Goal: Feedback & Contribution: Leave review/rating

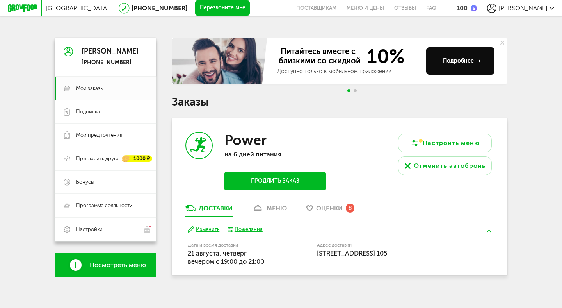
click at [323, 206] on span "Оценки" at bounding box center [329, 207] width 27 height 7
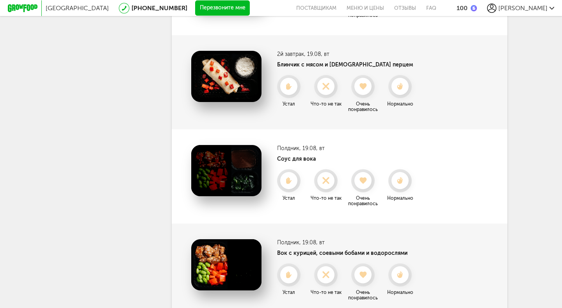
scroll to position [391, 0]
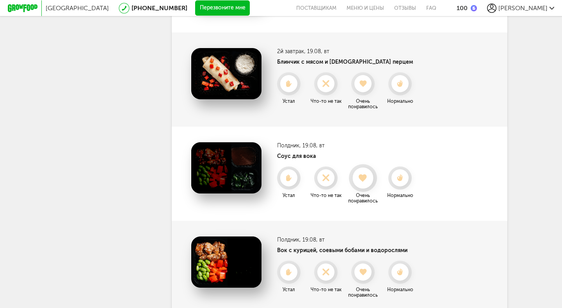
click at [363, 180] on use at bounding box center [363, 178] width 9 height 8
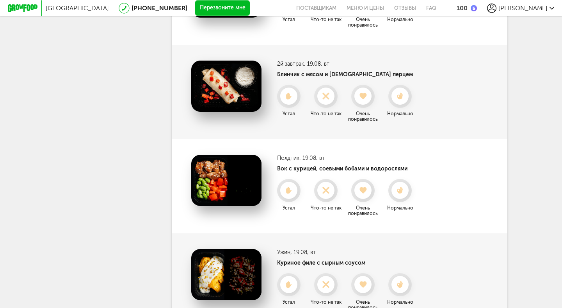
scroll to position [381, 0]
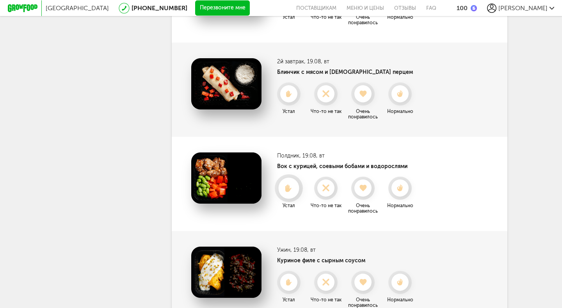
click at [290, 190] on use at bounding box center [289, 188] width 7 height 8
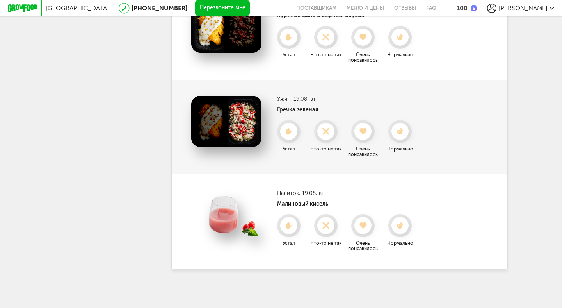
scroll to position [531, 0]
click at [403, 225] on icon at bounding box center [400, 225] width 21 height 9
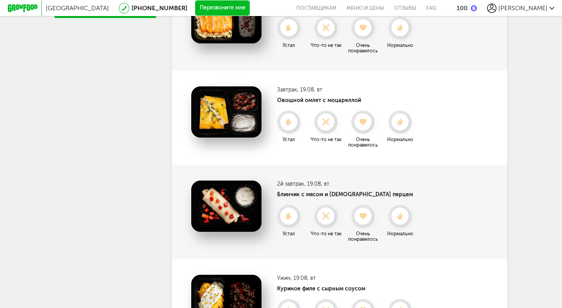
scroll to position [256, 0]
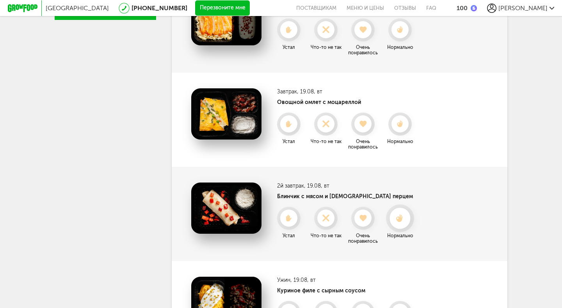
click at [400, 219] on use at bounding box center [400, 218] width 7 height 8
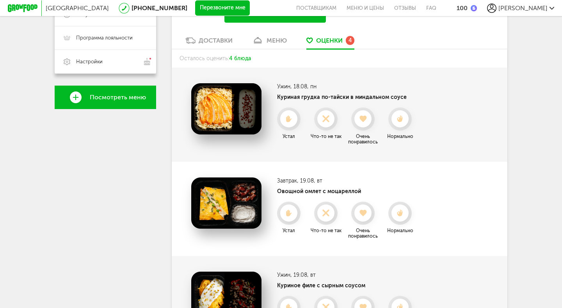
scroll to position [166, 0]
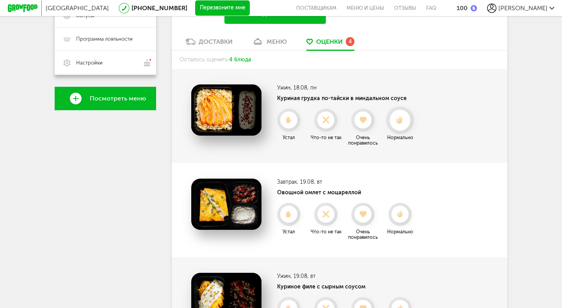
click at [401, 120] on use at bounding box center [400, 120] width 7 height 8
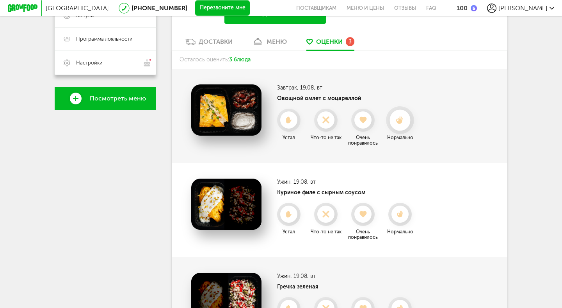
click at [400, 121] on use at bounding box center [400, 120] width 7 height 8
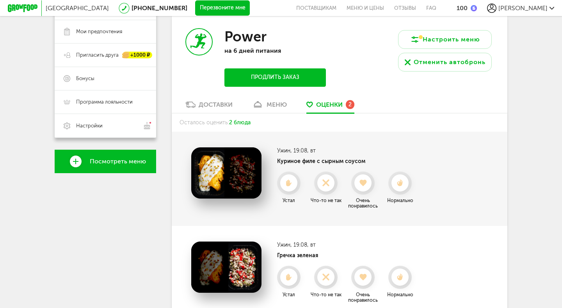
scroll to position [0, 0]
